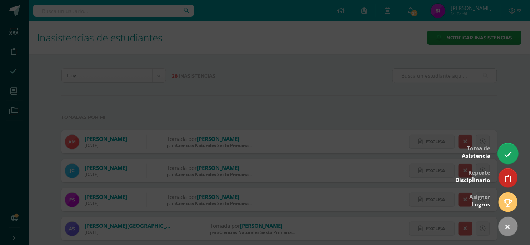
click at [507, 155] on icon at bounding box center [508, 154] width 8 height 8
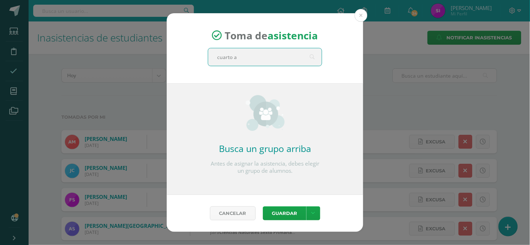
type input "cuarto a"
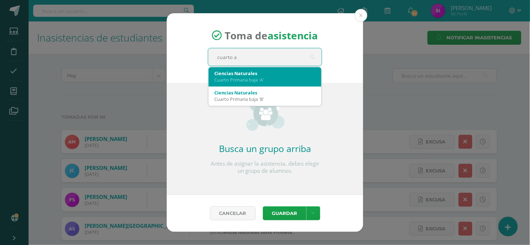
click at [277, 81] on div "Cuarto Primaria baja 'A'" at bounding box center [265, 79] width 102 height 6
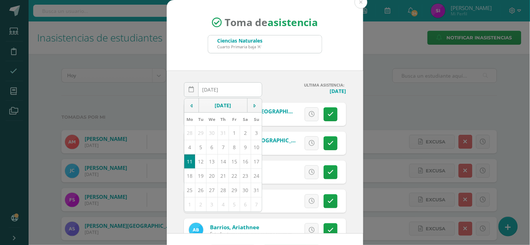
click at [360, 102] on div "2025-08-11 August, 2025 Mo Tu We Th Fr Sa Su 28 29 30 31 1 2 3 4 5 6 7 8 9 10 1…" at bounding box center [265, 151] width 197 height 163
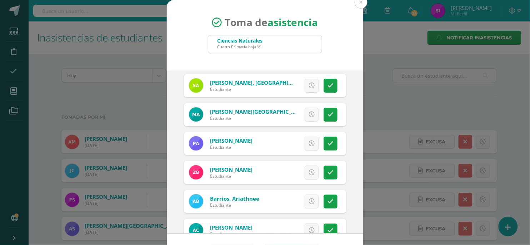
scroll to position [61, 0]
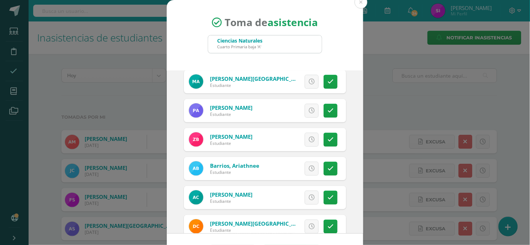
click at [332, 82] on icon at bounding box center [331, 82] width 6 height 6
click at [349, 137] on div "2025-08-11 August, 2025 Mo Tu We Th Fr Sa Su 28 29 30 31 1 2 3 4 5 6 7 8 9 10 1…" at bounding box center [265, 151] width 197 height 163
click at [353, 165] on div "2025-08-11 August, 2025 Mo Tu We Th Fr Sa Su 28 29 30 31 1 2 3 4 5 6 7 8 9 10 1…" at bounding box center [265, 151] width 197 height 163
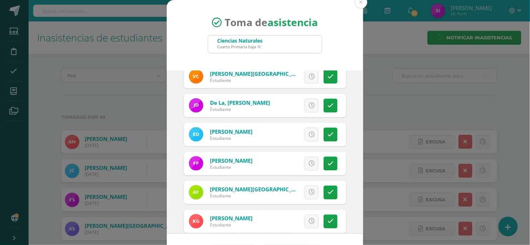
scroll to position [222, 0]
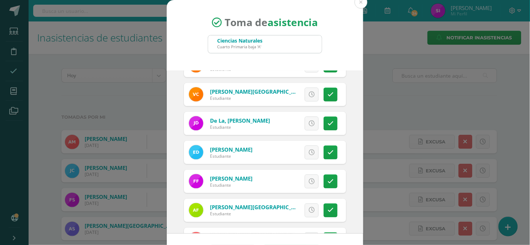
click at [357, 117] on div "2025-08-11 August, 2025 Mo Tu We Th Fr Sa Su 28 29 30 31 1 2 3 4 5 6 7 8 9 10 1…" at bounding box center [265, 151] width 197 height 163
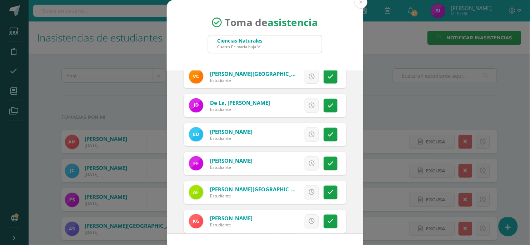
click at [358, 126] on div "2025-08-11 August, 2025 Mo Tu We Th Fr Sa Su 28 29 30 31 1 2 3 4 5 6 7 8 9 10 1…" at bounding box center [265, 151] width 197 height 163
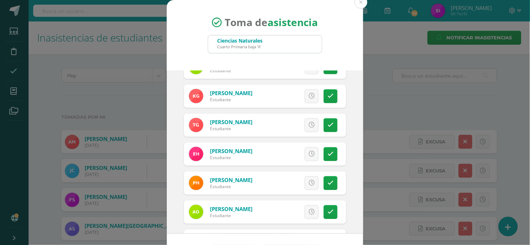
scroll to position [383, 0]
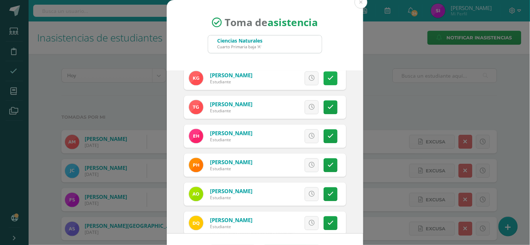
click at [332, 75] on icon at bounding box center [331, 78] width 6 height 6
click at [351, 106] on div "2025-08-11 August, 2025 Mo Tu We Th Fr Sa Su 28 29 30 31 1 2 3 4 5 6 7 8 9 10 1…" at bounding box center [265, 151] width 197 height 163
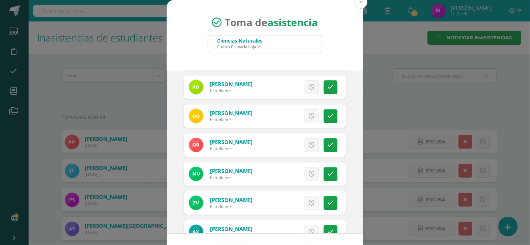
scroll to position [508, 0]
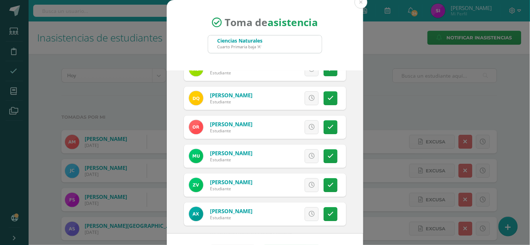
click at [332, 127] on icon at bounding box center [331, 127] width 6 height 6
click at [352, 204] on div "2025-08-11 August, 2025 Mo Tu We Th Fr Sa Su 28 29 30 31 1 2 3 4 5 6 7 8 9 10 1…" at bounding box center [265, 151] width 197 height 163
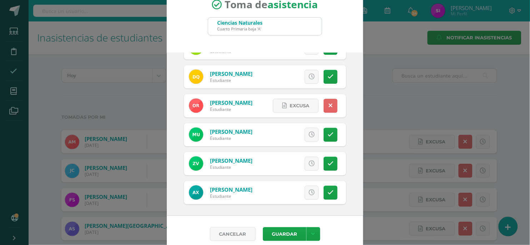
scroll to position [25, 0]
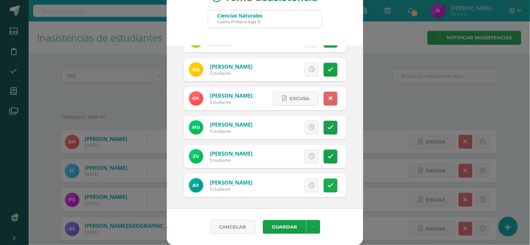
click at [337, 186] on link at bounding box center [331, 185] width 14 height 14
click at [354, 185] on div "2025-08-11 August, 2025 Mo Tu We Th Fr Sa Su 28 29 30 31 1 2 3 4 5 6 7 8 9 10 1…" at bounding box center [265, 126] width 197 height 163
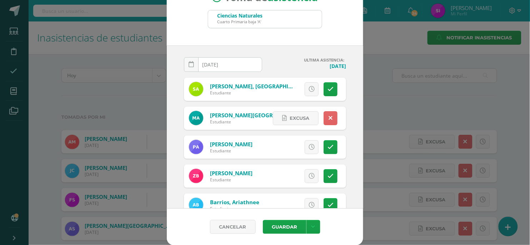
scroll to position [0, 0]
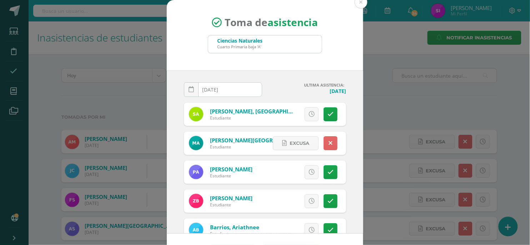
click at [357, 165] on div "2025-08-11 August, 2025 Mo Tu We Th Fr Sa Su 28 29 30 31 1 2 3 4 5 6 7 8 9 10 1…" at bounding box center [265, 151] width 197 height 163
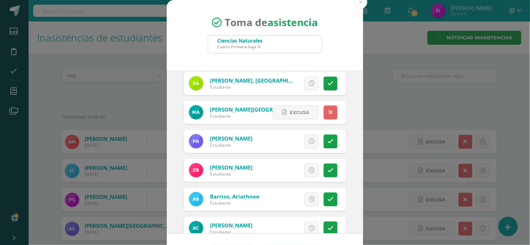
scroll to position [18, 0]
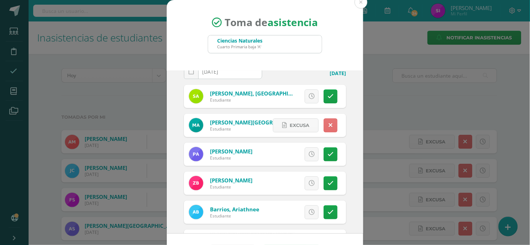
click at [332, 123] on link at bounding box center [331, 125] width 14 height 14
click at [350, 128] on div "2025-08-11 August, 2025 Mo Tu We Th Fr Sa Su 28 29 30 31 1 2 3 4 5 6 7 8 9 10 1…" at bounding box center [265, 151] width 197 height 163
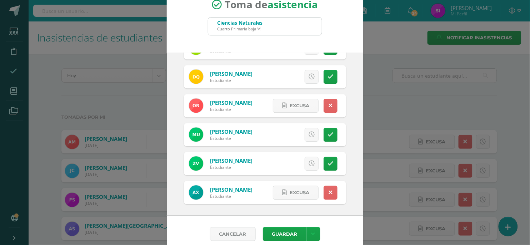
scroll to position [25, 0]
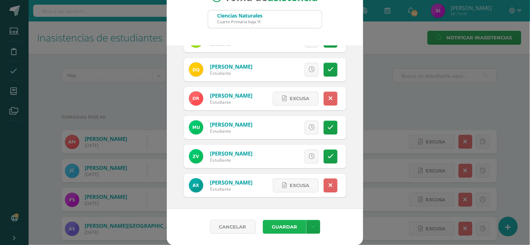
click at [273, 224] on button "Guardar" at bounding box center [285, 227] width 44 height 14
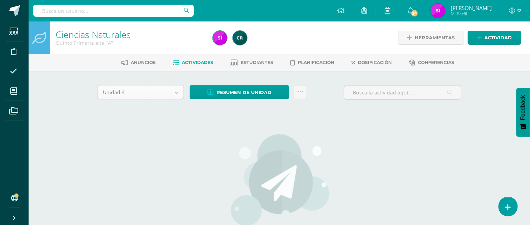
click at [177, 90] on body "Estudiantes Disciplina Asistencia Mis cursos Archivos Soporte Centro de ayuda Ú…" at bounding box center [265, 153] width 530 height 307
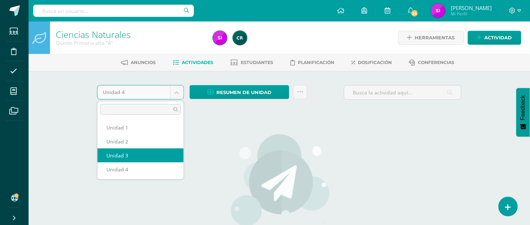
select select "Unidad 3"
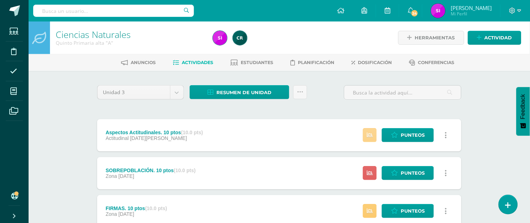
click at [372, 139] on link at bounding box center [370, 135] width 14 height 14
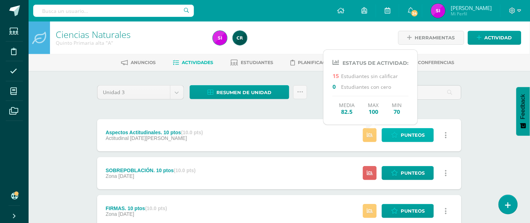
click at [404, 138] on span "Punteos" at bounding box center [413, 134] width 24 height 13
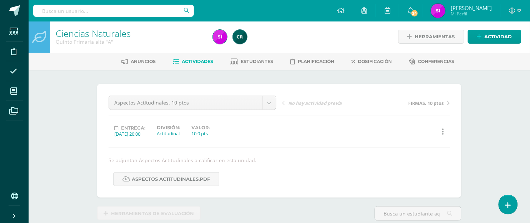
scroll to position [1, 0]
click at [48, 129] on div "Ciencias Naturales Quinto Primaria alta "A" Herramientas Detalle de asistencias…" at bounding box center [280, 154] width 502 height 268
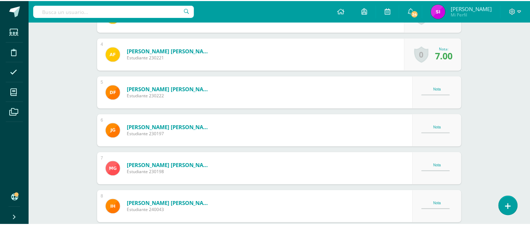
scroll to position [323, 0]
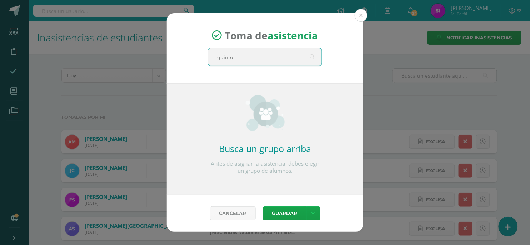
type input "quinto"
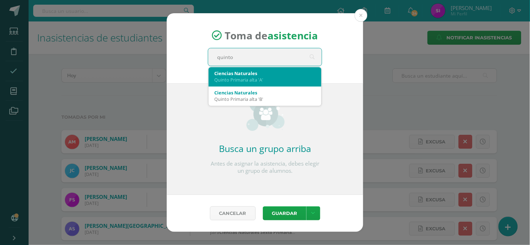
click at [272, 80] on div "Quinto Primaria alta 'A'" at bounding box center [265, 79] width 102 height 6
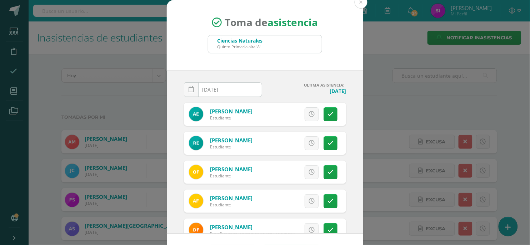
click at [346, 88] on h4 "[DATE]" at bounding box center [307, 91] width 78 height 7
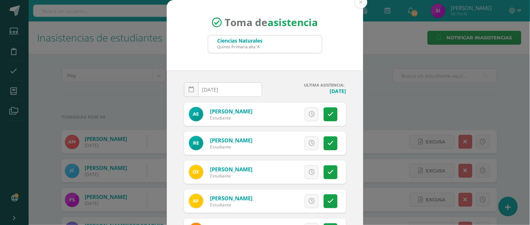
click at [359, 89] on div "[DATE] August, 2025 Mo Tu We Th Fr Sa Su 28 29 30 31 1 2 3 4 5 6 7 8 9 10 11 12…" at bounding box center [265, 151] width 197 height 163
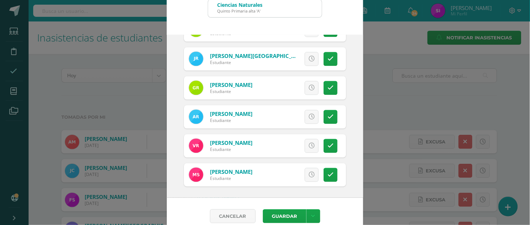
scroll to position [45, 0]
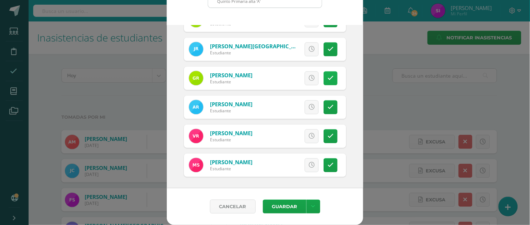
click at [332, 75] on icon at bounding box center [331, 78] width 6 height 6
click at [356, 107] on div "[DATE] August, 2025 Mo Tu We Th Fr Sa Su 28 29 30 31 1 2 3 4 5 6 7 8 9 10 11 12…" at bounding box center [265, 106] width 197 height 163
click at [355, 153] on div "[DATE] August, 2025 Mo Tu We Th Fr Sa Su 28 29 30 31 1 2 3 4 5 6 7 8 9 10 11 12…" at bounding box center [265, 106] width 197 height 163
click at [294, 202] on button "Guardar" at bounding box center [285, 206] width 44 height 14
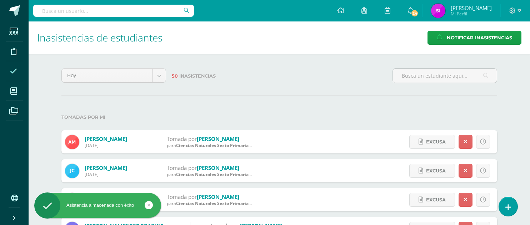
click at [65, 96] on hr at bounding box center [279, 95] width 436 height 1
